Goal: Task Accomplishment & Management: Manage account settings

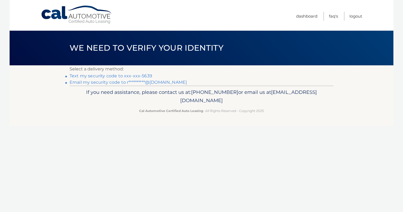
click at [137, 75] on link "Text my security code to xxx-xxx-5639" at bounding box center [111, 75] width 83 height 5
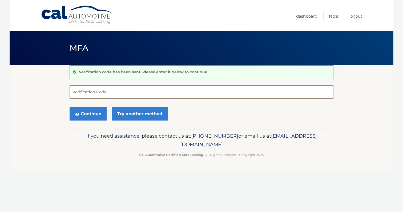
click at [205, 90] on input "Verification Code" at bounding box center [202, 91] width 264 height 13
type input "764225"
click at [88, 114] on button "Continue" at bounding box center [88, 113] width 37 height 13
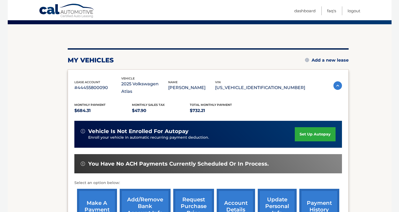
scroll to position [110, 0]
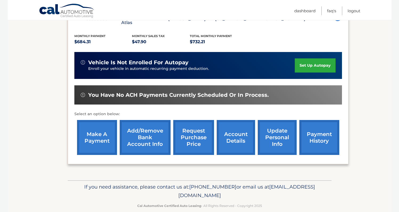
click at [97, 130] on link "make a payment" at bounding box center [97, 137] width 40 height 35
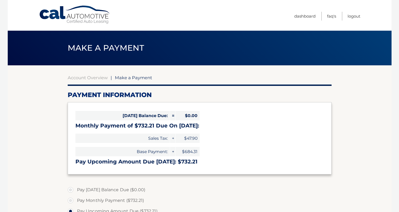
select select "OTczYzFmZjMtYTdmNy00NGZjLWIyMjgtNjRmYjNmOGZhNTZl"
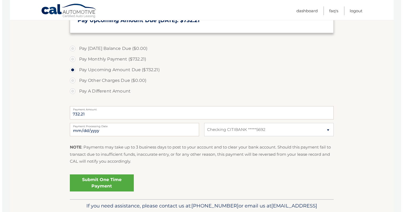
scroll to position [148, 0]
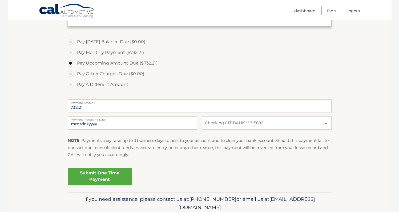
click at [106, 173] on link "Submit One Time Payment" at bounding box center [100, 176] width 64 height 17
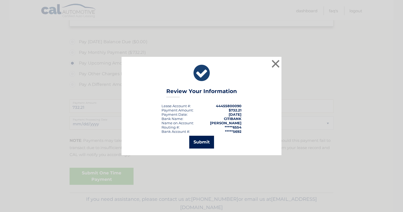
click at [204, 142] on button "Submit" at bounding box center [201, 142] width 25 height 13
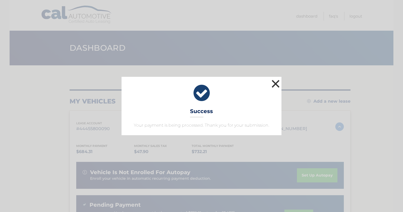
click at [274, 83] on button "×" at bounding box center [275, 83] width 11 height 11
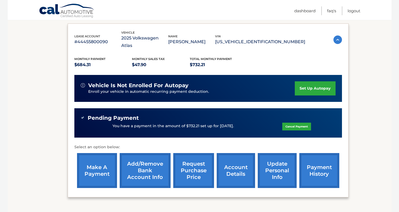
scroll to position [5, 0]
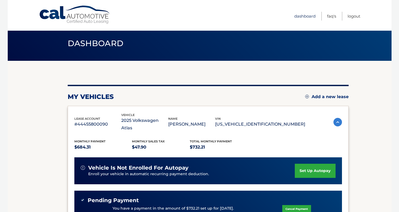
click at [304, 17] on link "Dashboard" at bounding box center [304, 16] width 21 height 9
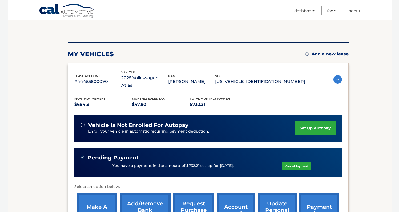
scroll to position [120, 0]
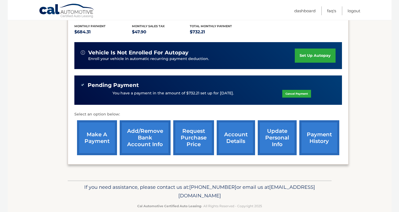
click at [320, 125] on link "payment history" at bounding box center [319, 137] width 40 height 35
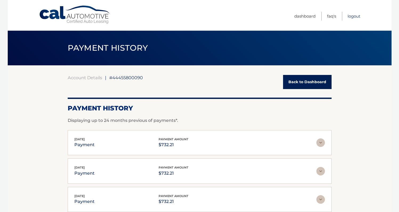
click at [351, 16] on link "Logout" at bounding box center [353, 16] width 13 height 9
